Goal: Find specific page/section: Find specific page/section

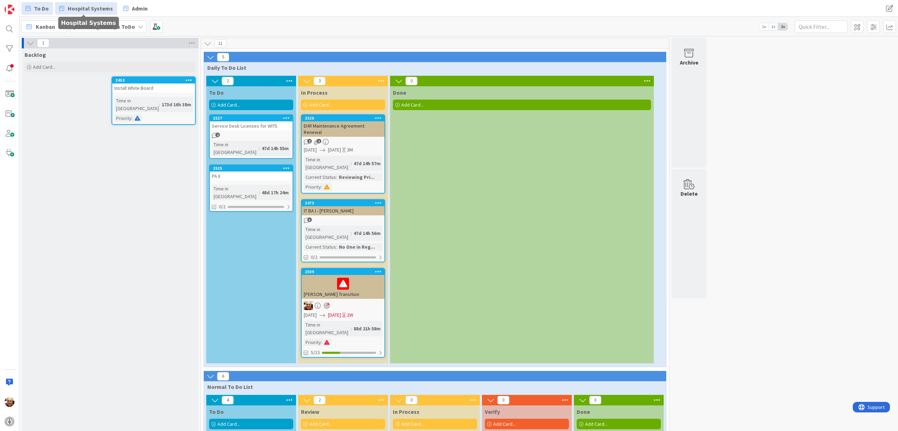
click at [88, 11] on span "Hospital Systems" at bounding box center [90, 8] width 45 height 8
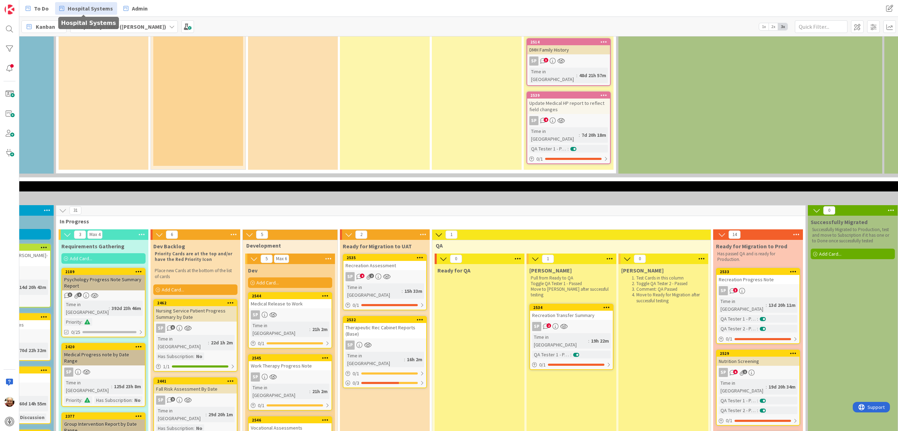
scroll to position [1571, 155]
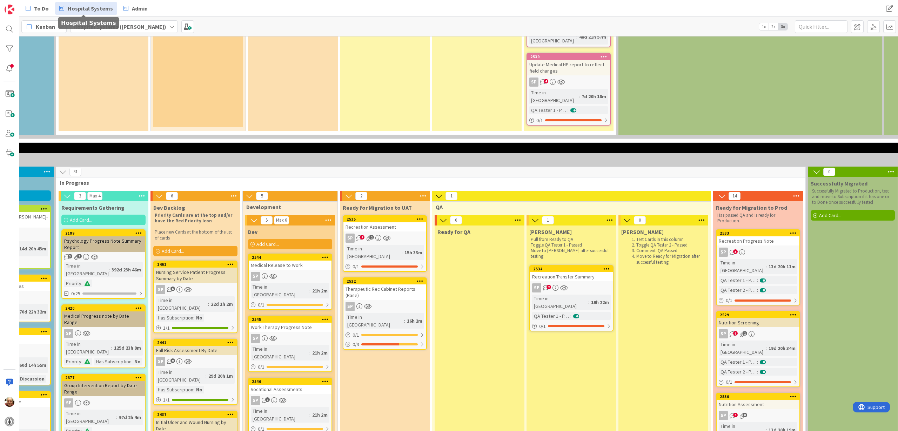
click at [294, 385] on div "Vocational Assessments" at bounding box center [290, 389] width 83 height 9
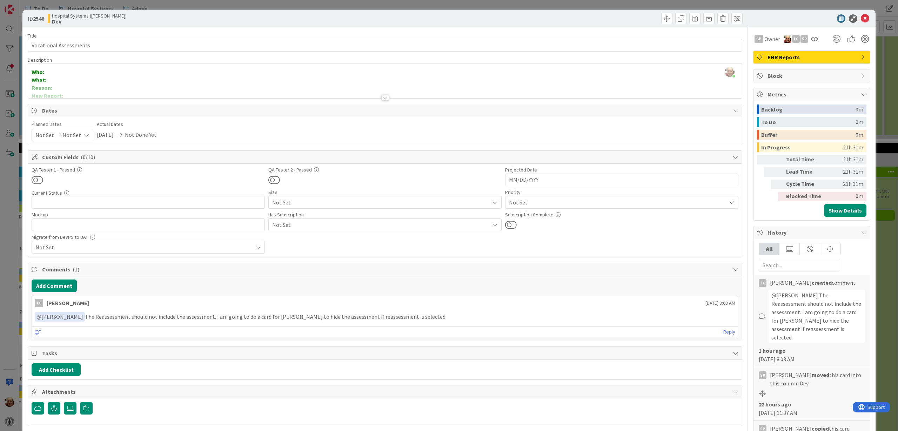
click at [384, 94] on div at bounding box center [385, 89] width 714 height 18
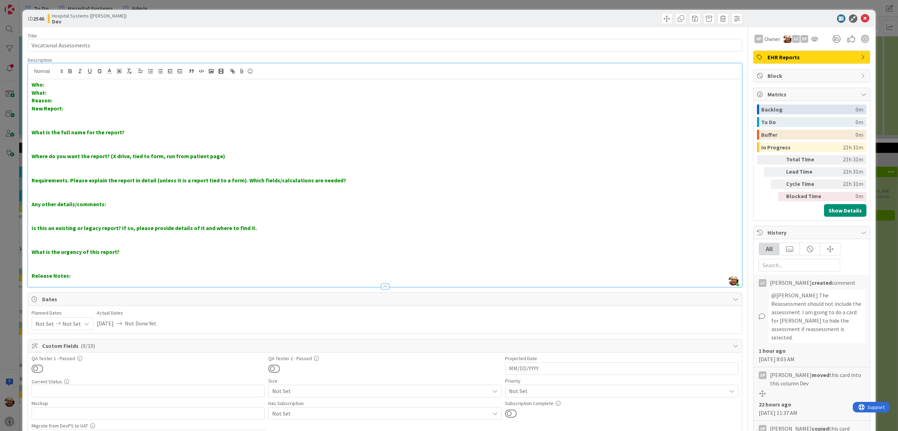
click at [383, 287] on div at bounding box center [385, 287] width 8 height 6
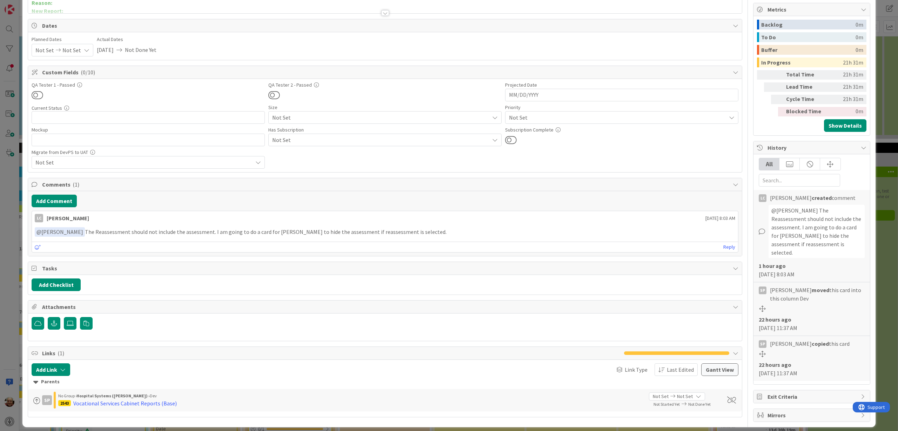
scroll to position [86, 0]
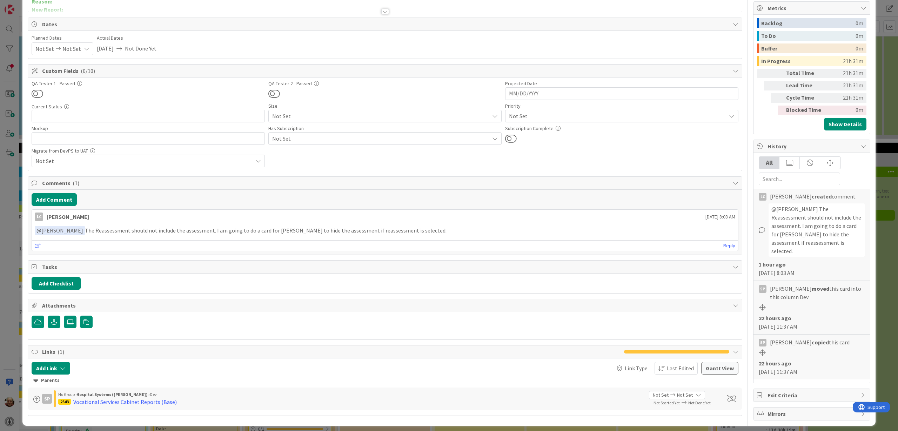
click at [881, 124] on div "ID 2546 Hospital Systems ([PERSON_NAME]) Dev Title 22 / 128 Vocational Assessme…" at bounding box center [449, 215] width 898 height 431
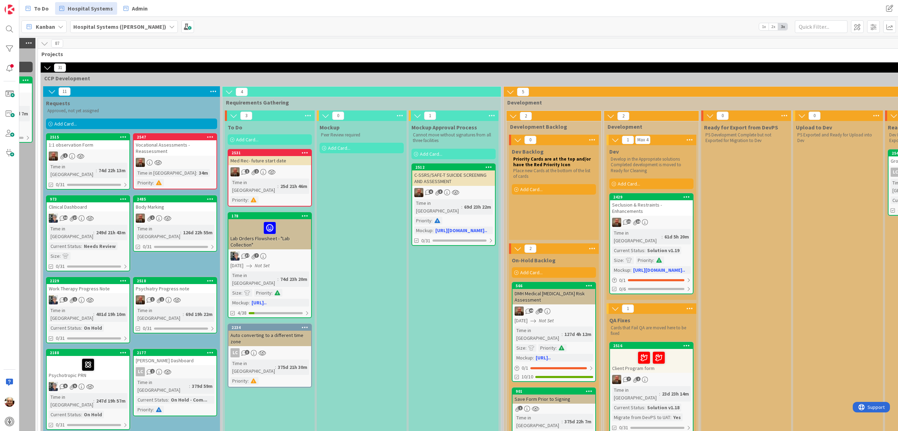
scroll to position [0, 82]
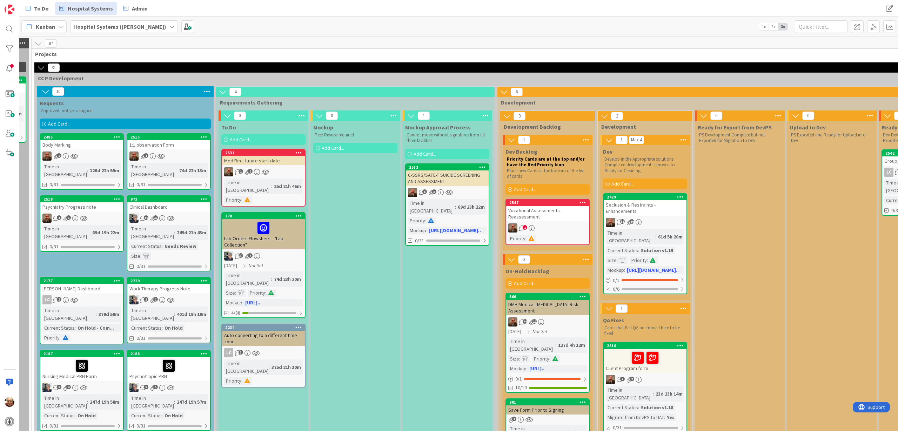
click at [548, 214] on div "Vocational Assessments -Reassessment" at bounding box center [547, 213] width 83 height 15
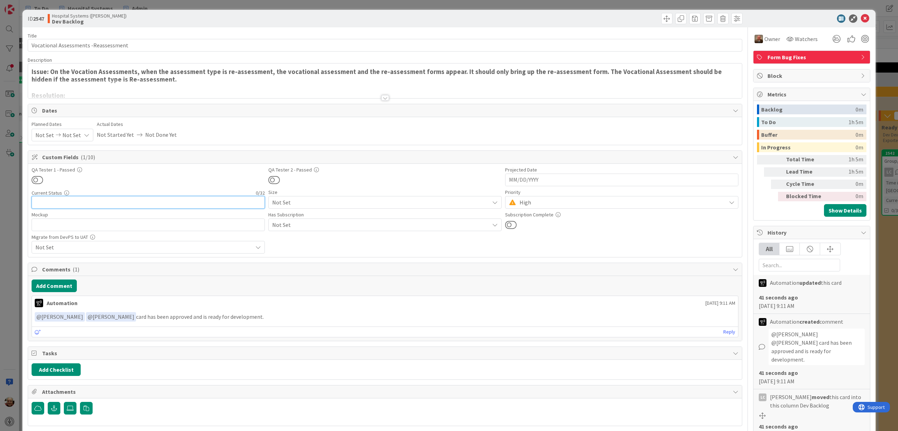
click at [54, 201] on input "text" at bounding box center [148, 202] width 233 height 13
type input "Solution v1.19"
click at [861, 18] on icon at bounding box center [865, 18] width 8 height 8
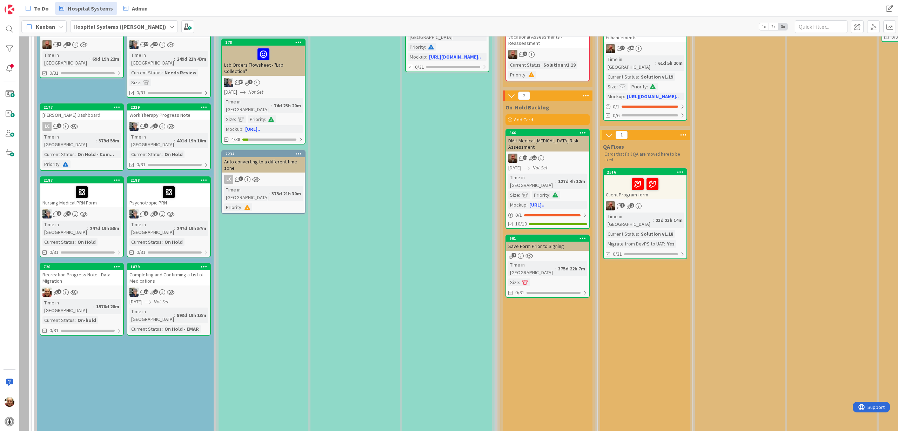
scroll to position [175, 82]
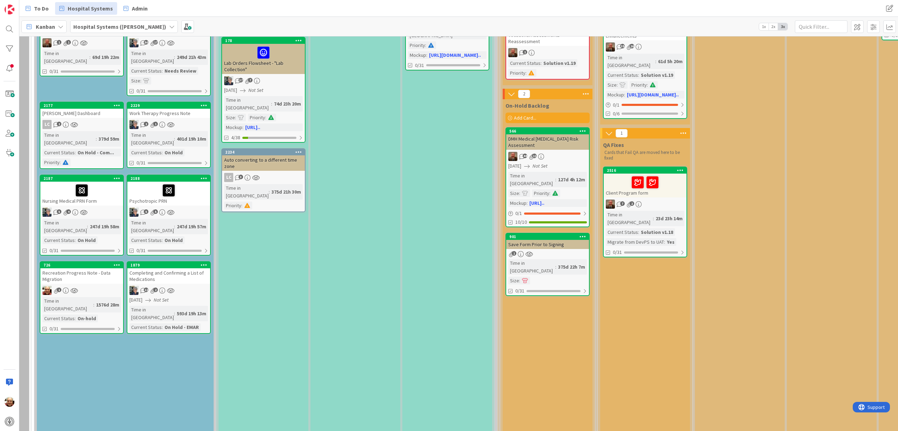
drag, startPoint x: 551, startPoint y: 163, endPoint x: 759, endPoint y: 181, distance: 208.5
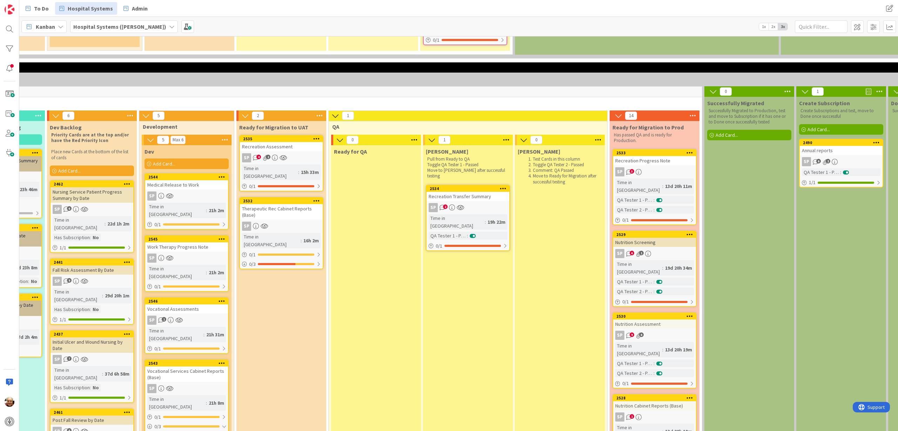
scroll to position [1666, 259]
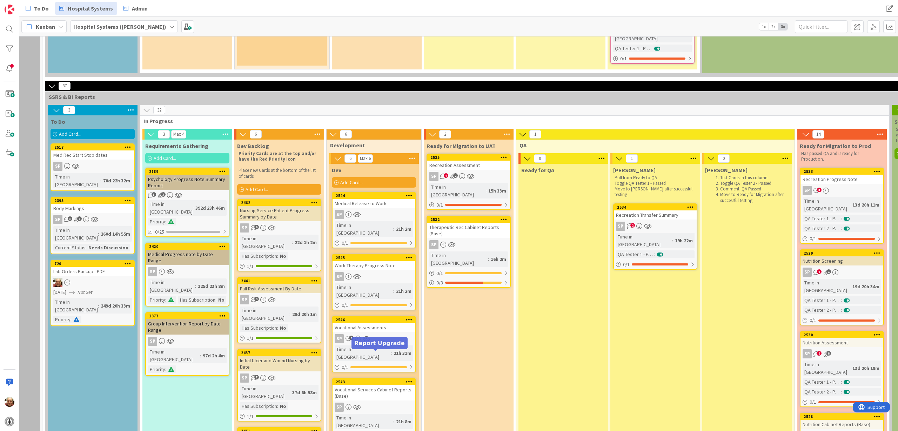
scroll to position [1578, 72]
